Goal: Check status: Check status

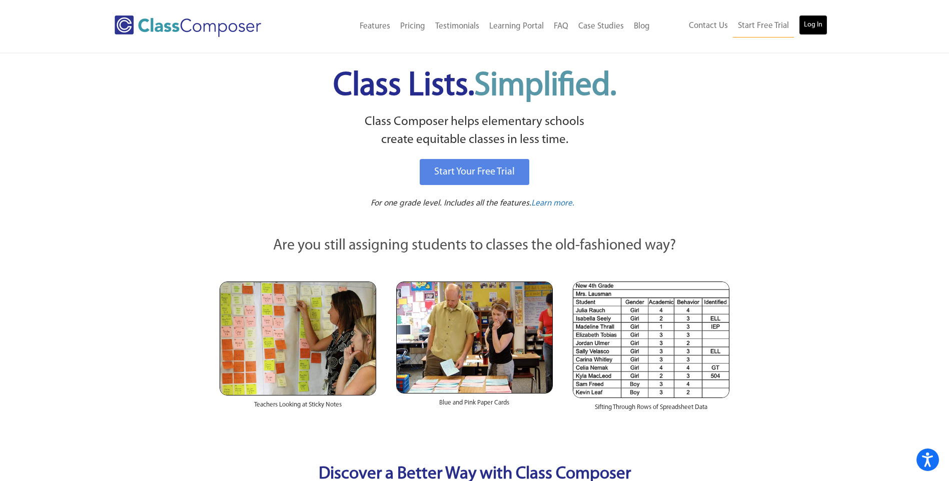
click at [819, 22] on link "Log In" at bounding box center [813, 25] width 29 height 20
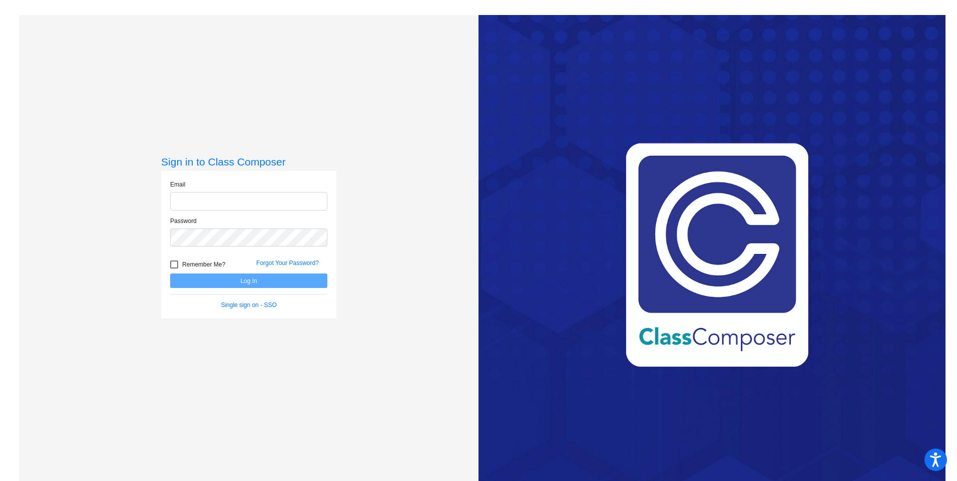
type input "[EMAIL_ADDRESS][DOMAIN_NAME]"
click at [238, 278] on button "Log In" at bounding box center [248, 281] width 157 height 15
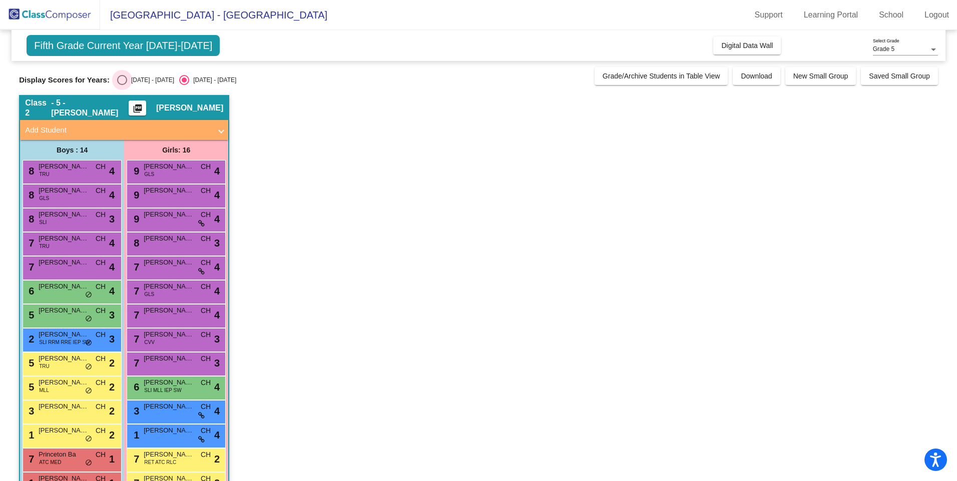
click at [120, 78] on div "Select an option" at bounding box center [122, 80] width 10 height 10
click at [122, 85] on input "2023 - 2024" at bounding box center [122, 85] width 1 height 1
radio input "true"
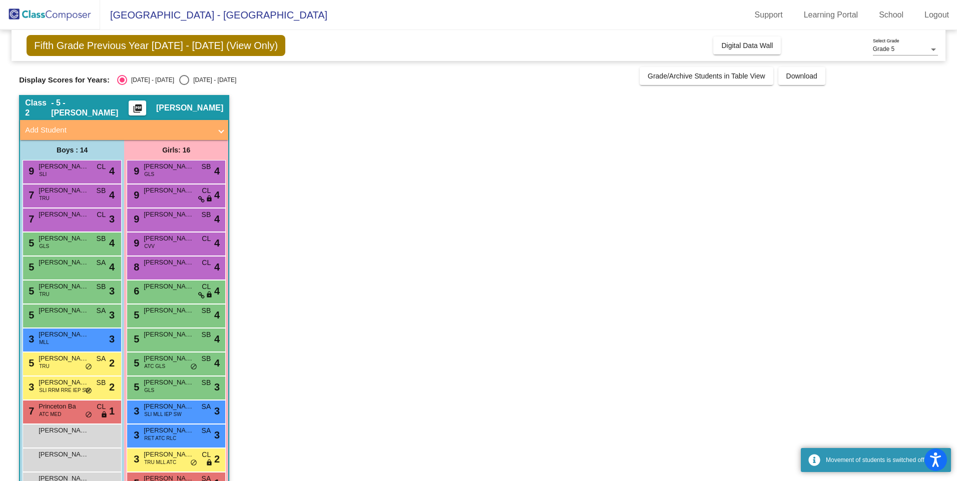
click at [161, 76] on mat-radio-group "2023 - 2024 2024 - 2025" at bounding box center [176, 80] width 119 height 10
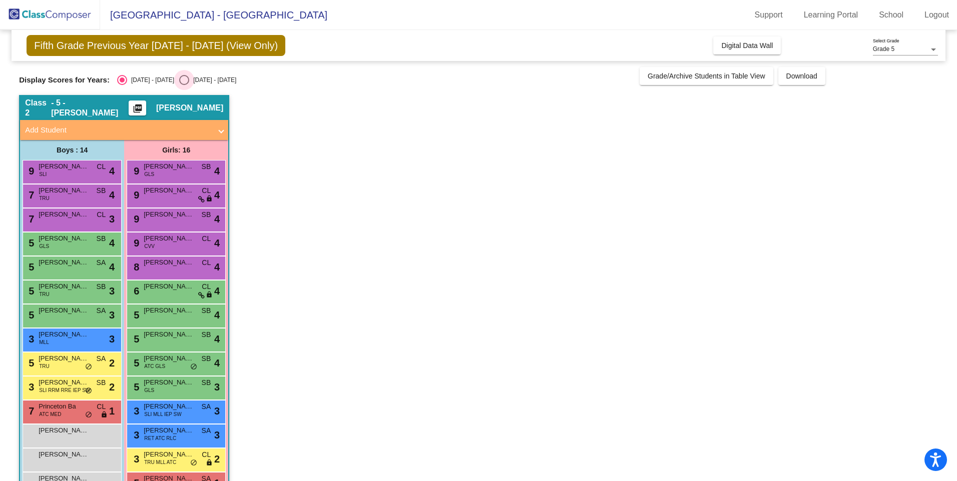
click at [179, 78] on div "Select an option" at bounding box center [184, 80] width 10 height 10
click at [184, 85] on input "2024 - 2025" at bounding box center [184, 85] width 1 height 1
radio input "true"
